Goal: Task Accomplishment & Management: Manage account settings

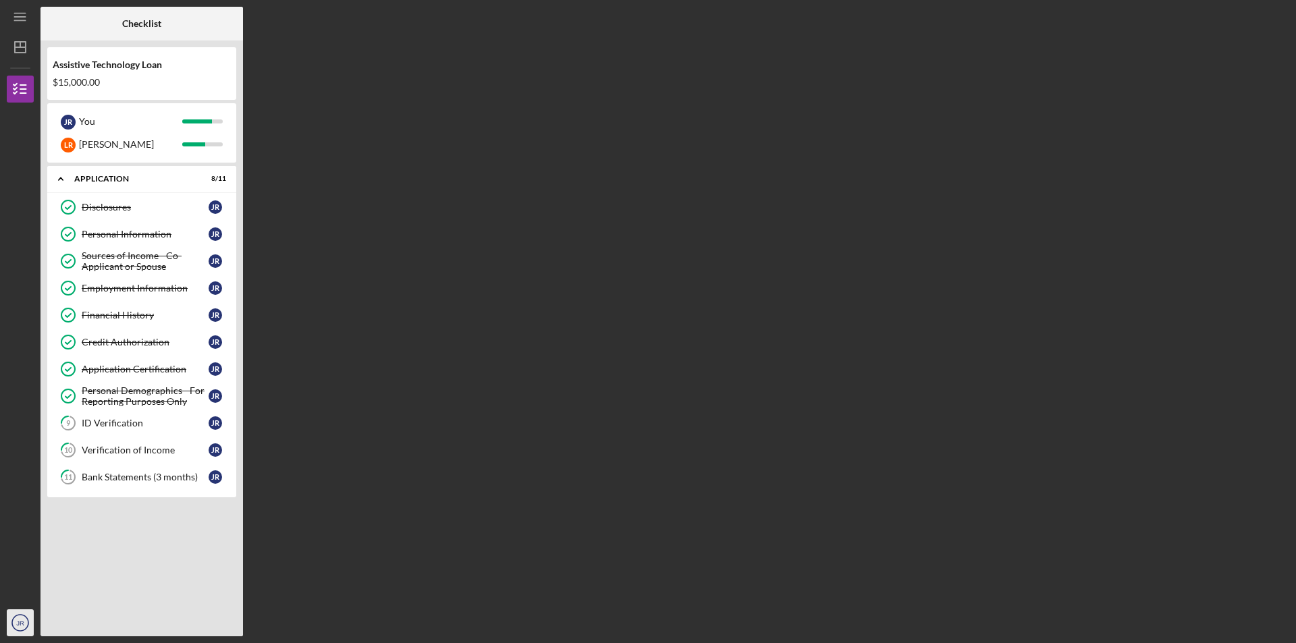
click at [21, 618] on icon "JR" at bounding box center [20, 623] width 27 height 34
click at [35, 591] on link "Logout" at bounding box center [81, 591] width 149 height 28
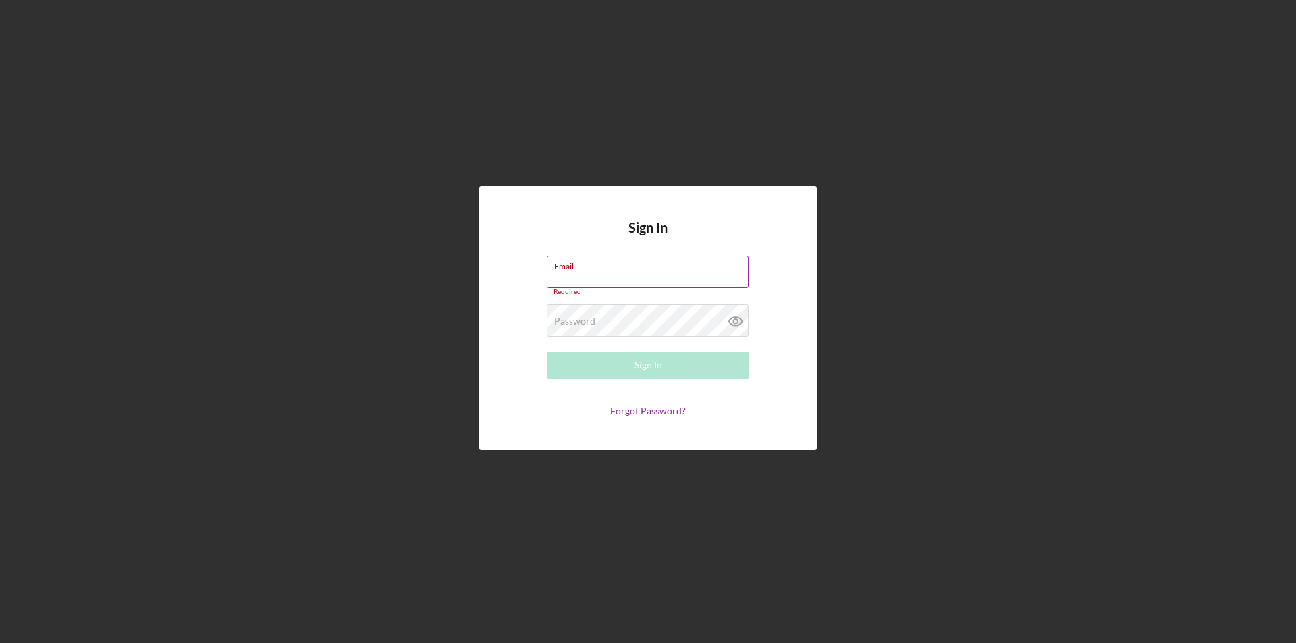
click at [592, 272] on div "Email Required" at bounding box center [648, 276] width 203 height 41
type input "a"
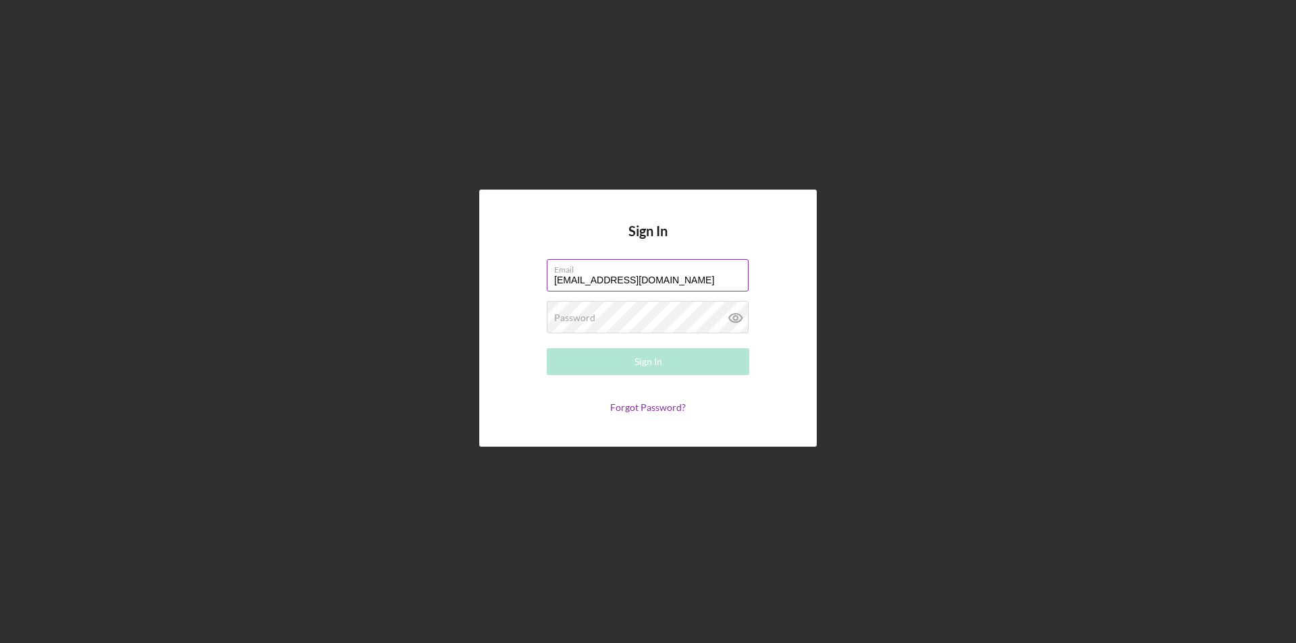
type input "[EMAIL_ADDRESS][DOMAIN_NAME]"
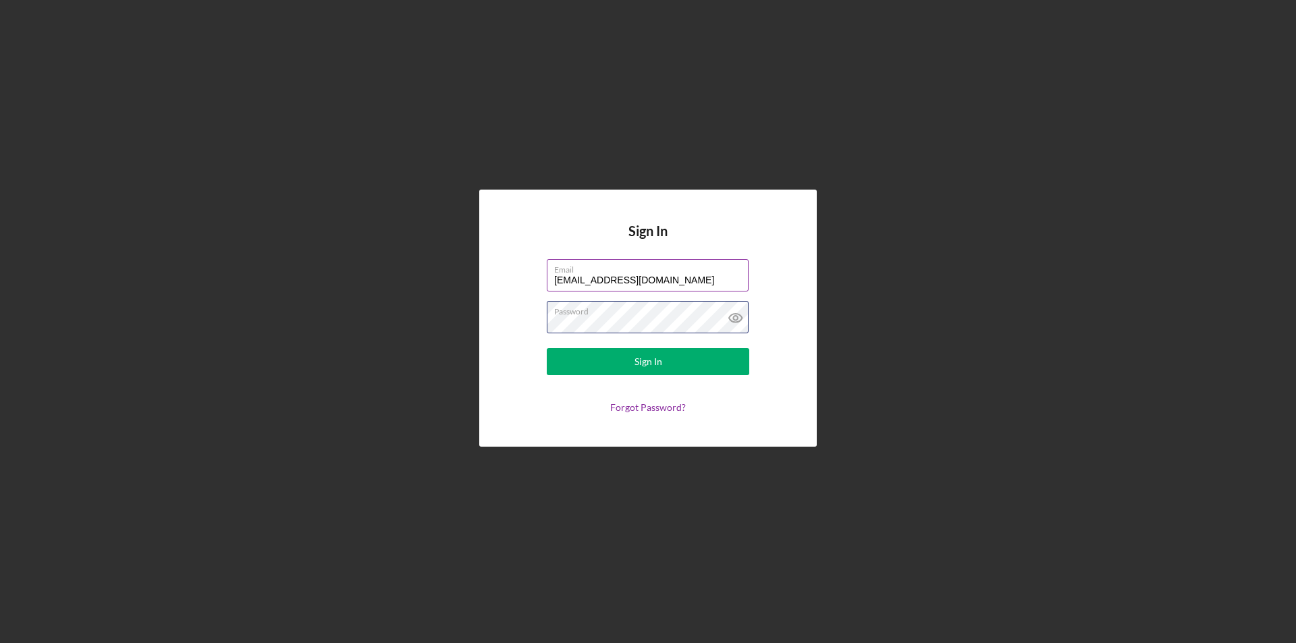
click at [547, 348] on button "Sign In" at bounding box center [648, 361] width 203 height 27
